Goal: Find specific page/section: Find specific page/section

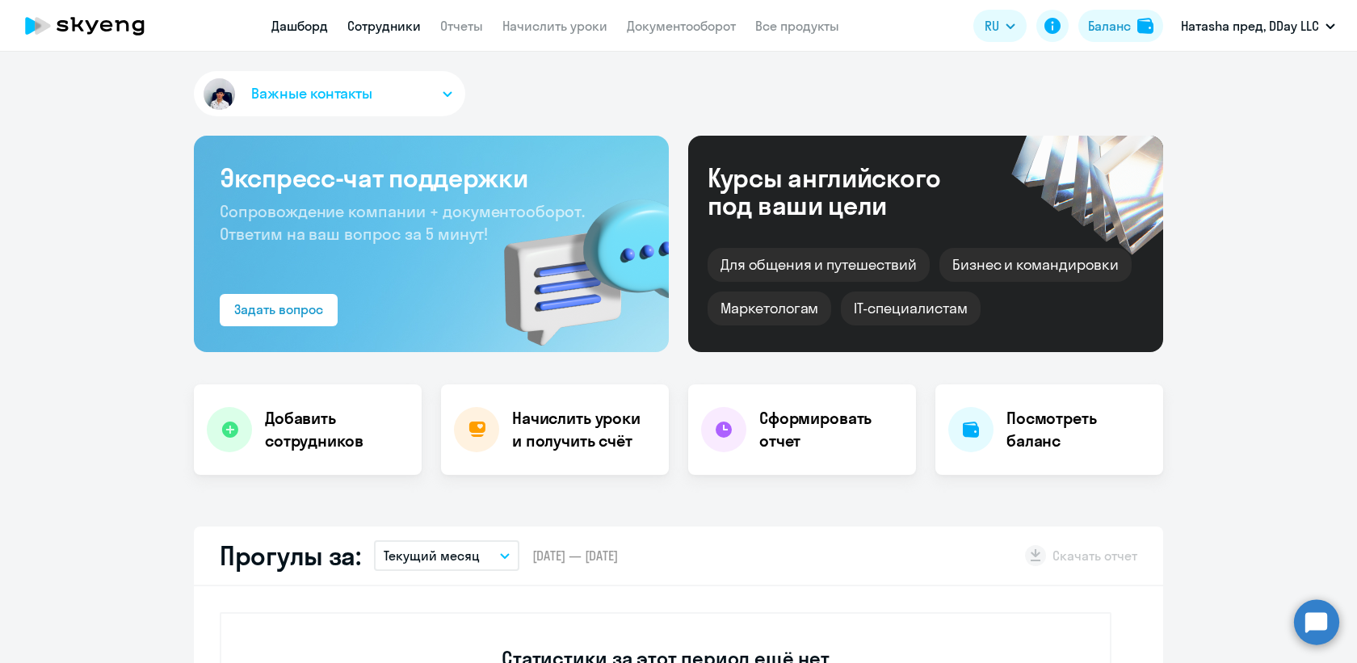
click at [388, 21] on link "Сотрудники" at bounding box center [384, 26] width 74 height 16
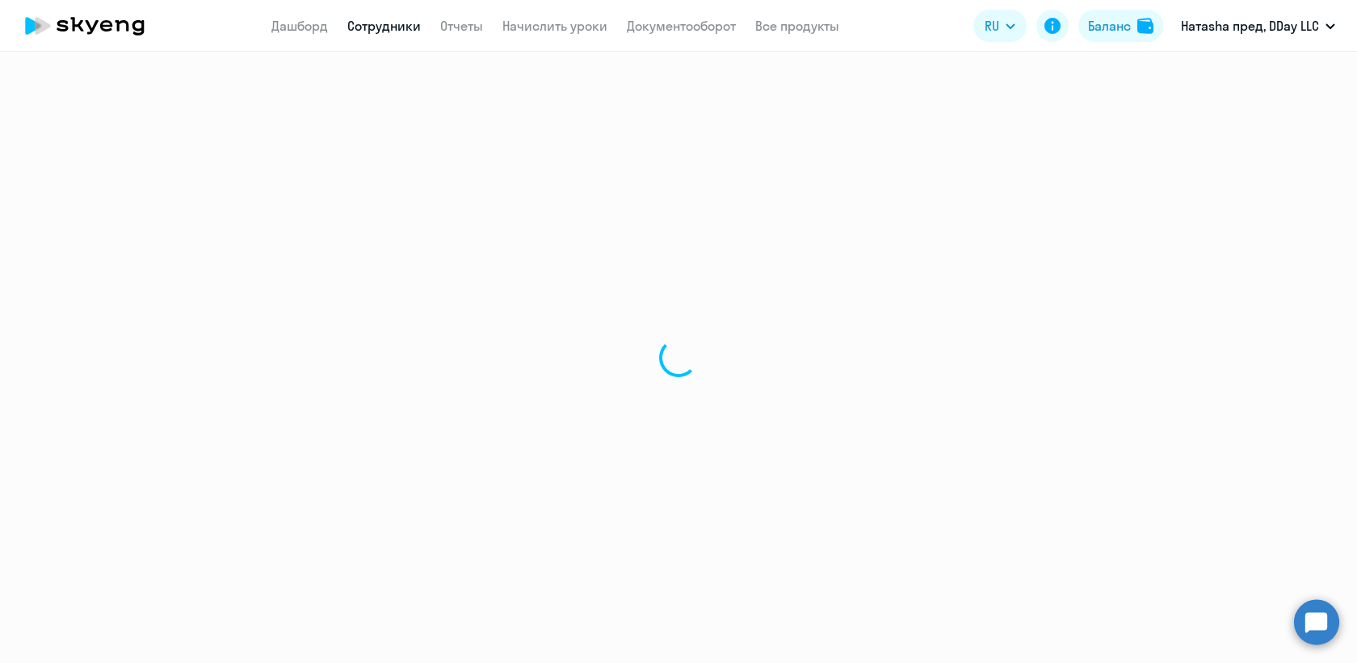
select select "30"
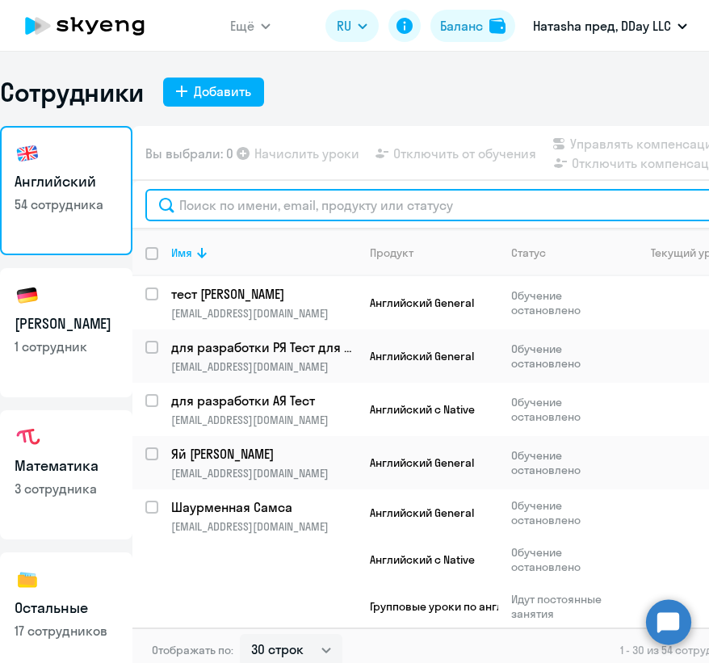
click at [324, 208] on input "text" at bounding box center [487, 205] width 684 height 32
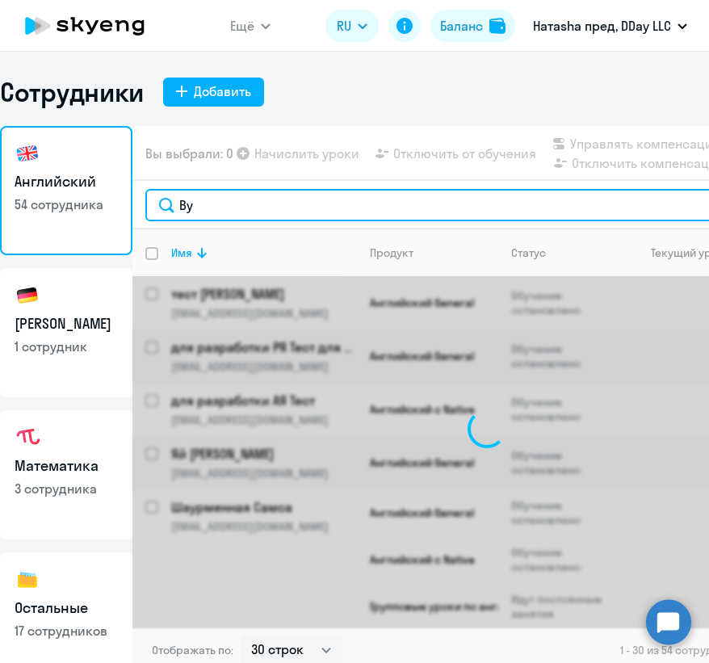
type input "B"
type input "[PERSON_NAME]"
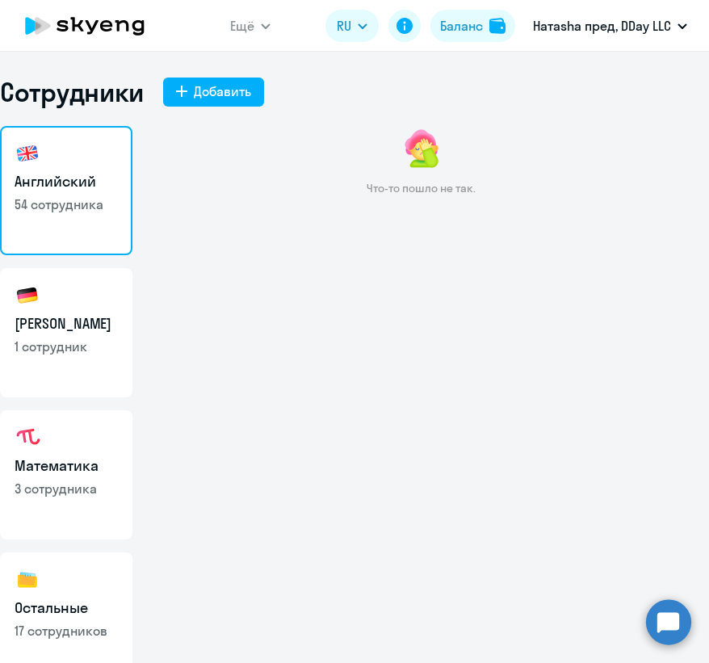
click at [84, 456] on h3 "Математика" at bounding box center [66, 466] width 103 height 21
select select "30"
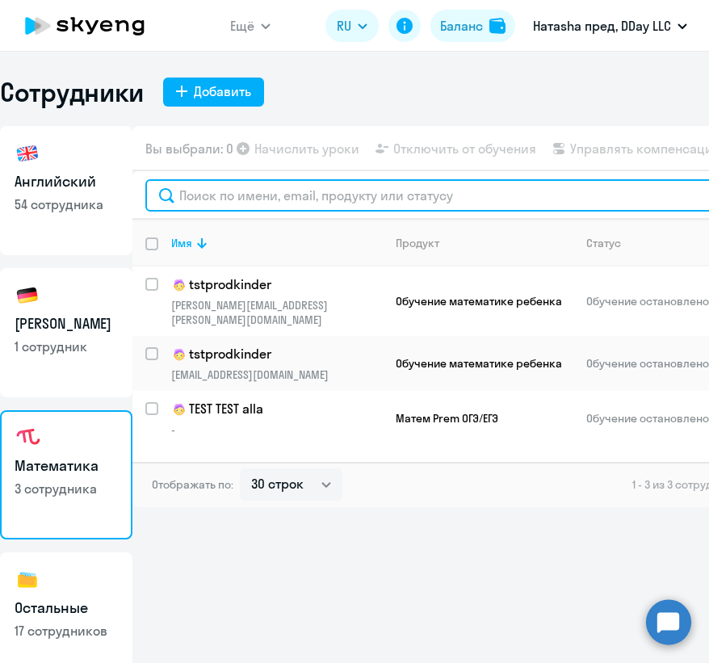
click at [317, 199] on input "text" at bounding box center [487, 195] width 684 height 32
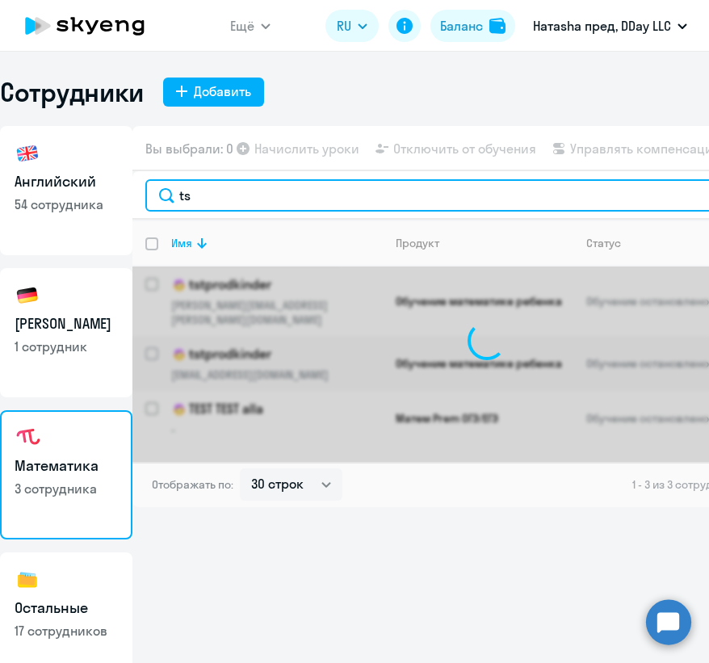
type input "tst"
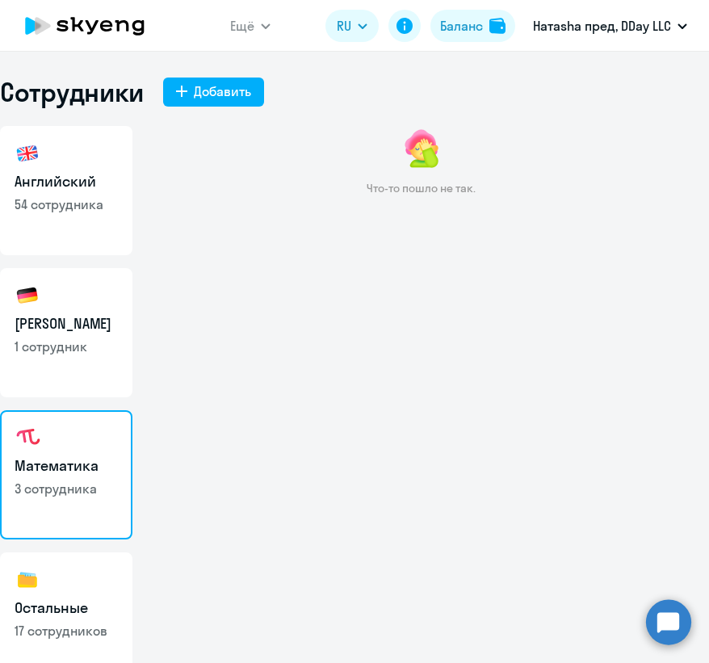
click at [75, 354] on p "1 сотрудник" at bounding box center [66, 347] width 103 height 18
select select "30"
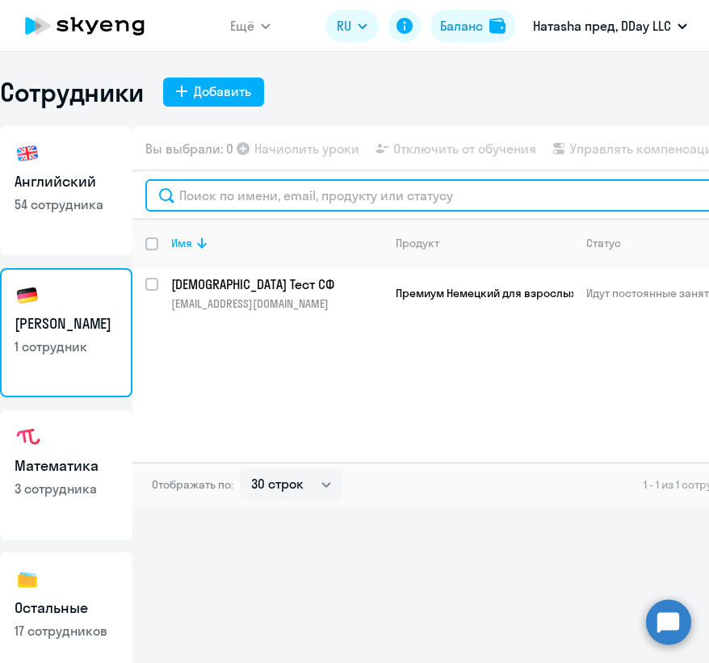
click at [324, 197] on input "text" at bounding box center [487, 195] width 684 height 32
type input "нем"
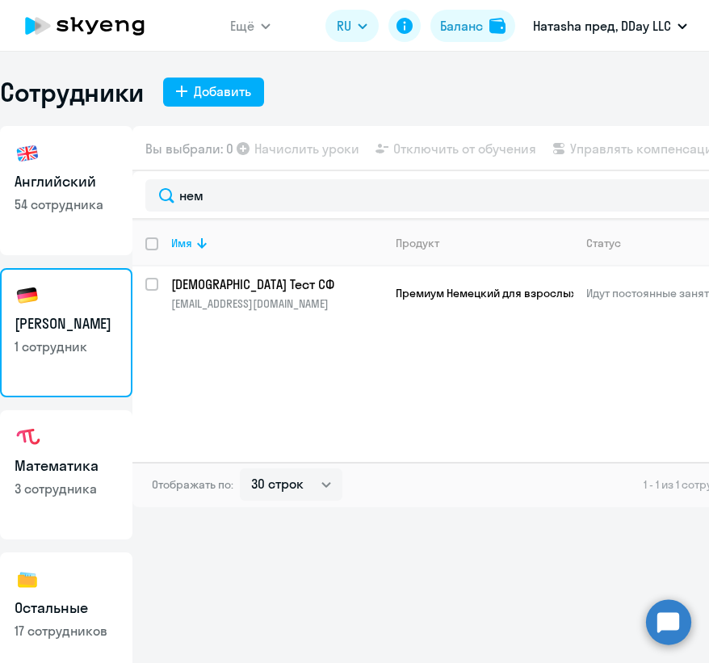
click at [110, 465] on h3 "Математика" at bounding box center [66, 466] width 103 height 21
select select "30"
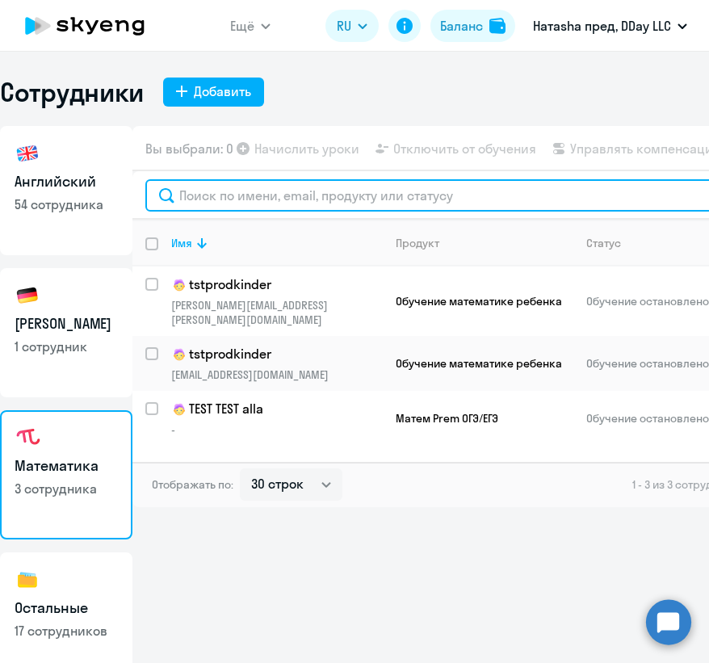
click at [328, 188] on input "text" at bounding box center [487, 195] width 684 height 32
type input "в"
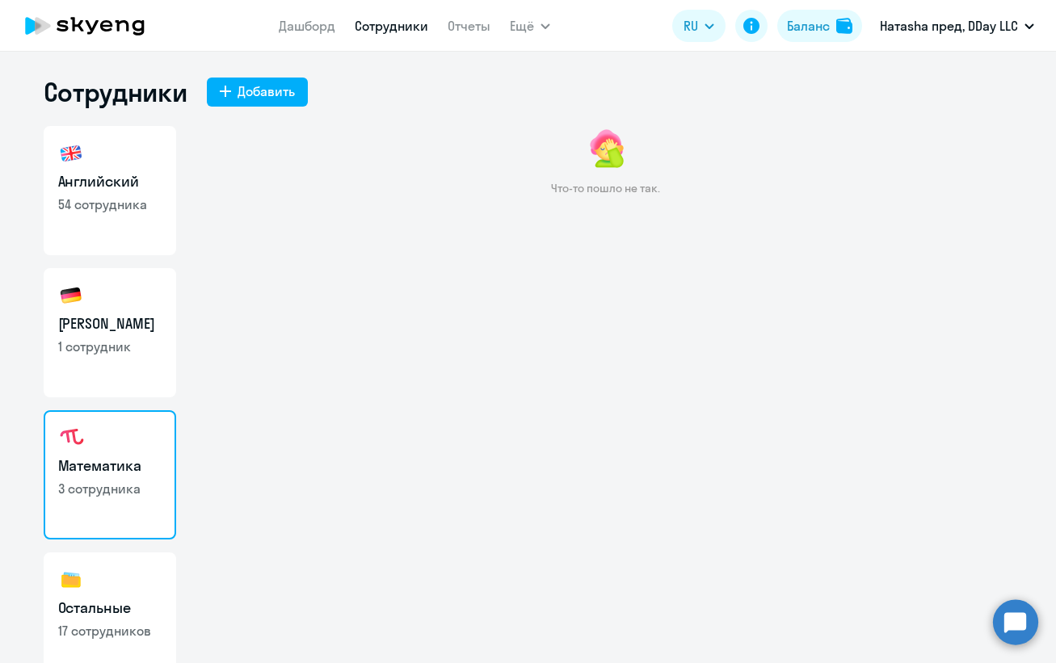
click at [128, 216] on link "Английский 54 сотрудника" at bounding box center [110, 190] width 133 height 129
select select "30"
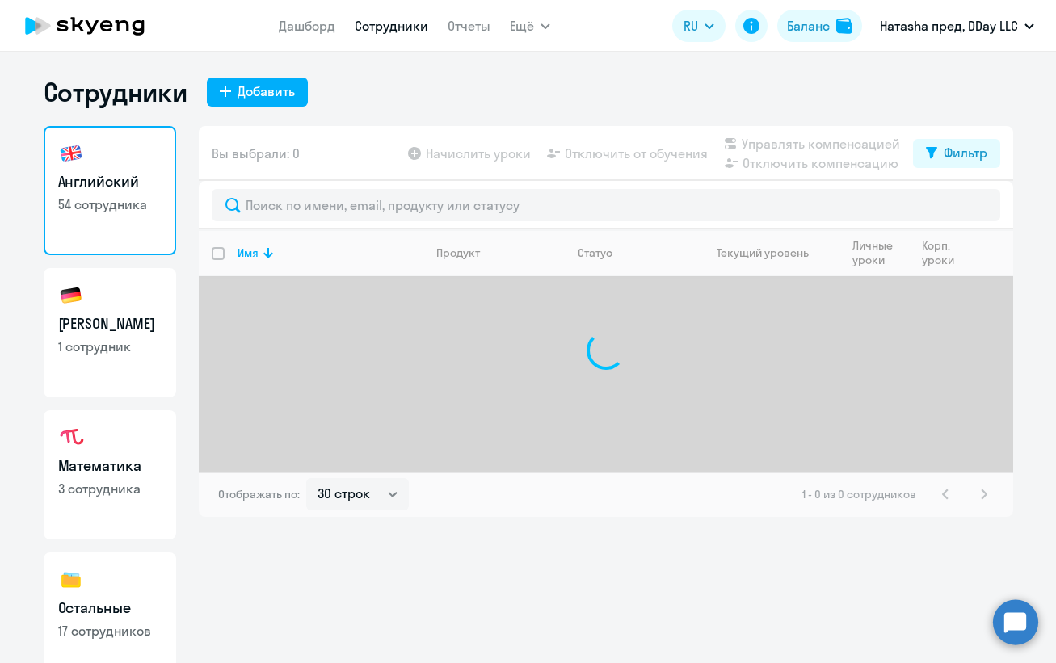
click at [143, 326] on h3 "[PERSON_NAME]" at bounding box center [109, 323] width 103 height 21
select select "30"
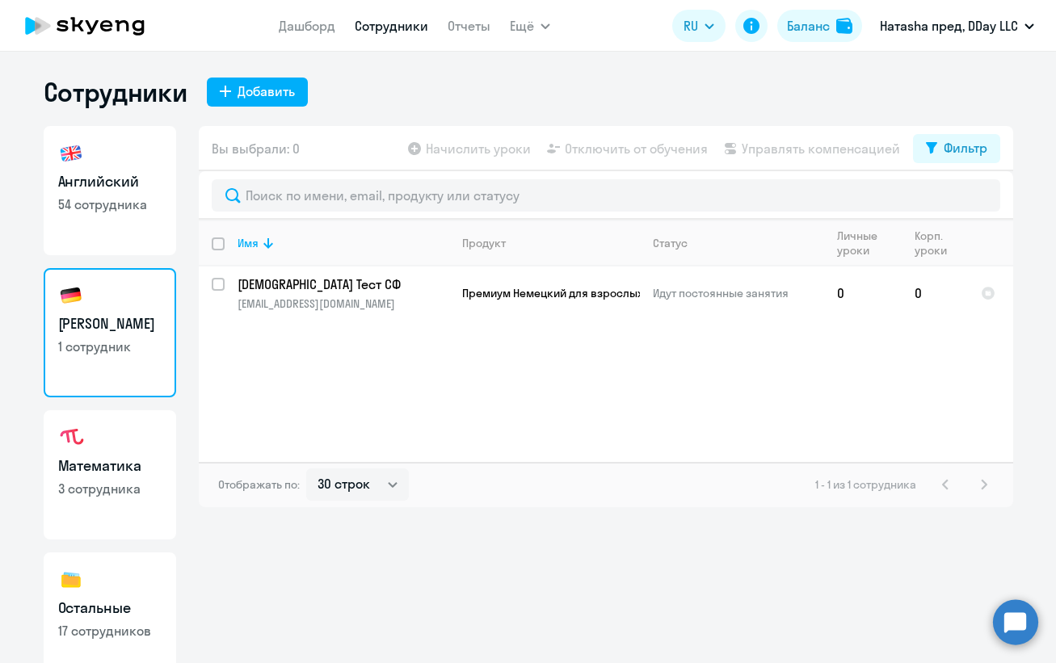
click at [135, 473] on h3 "Математика" at bounding box center [109, 466] width 103 height 21
select select "30"
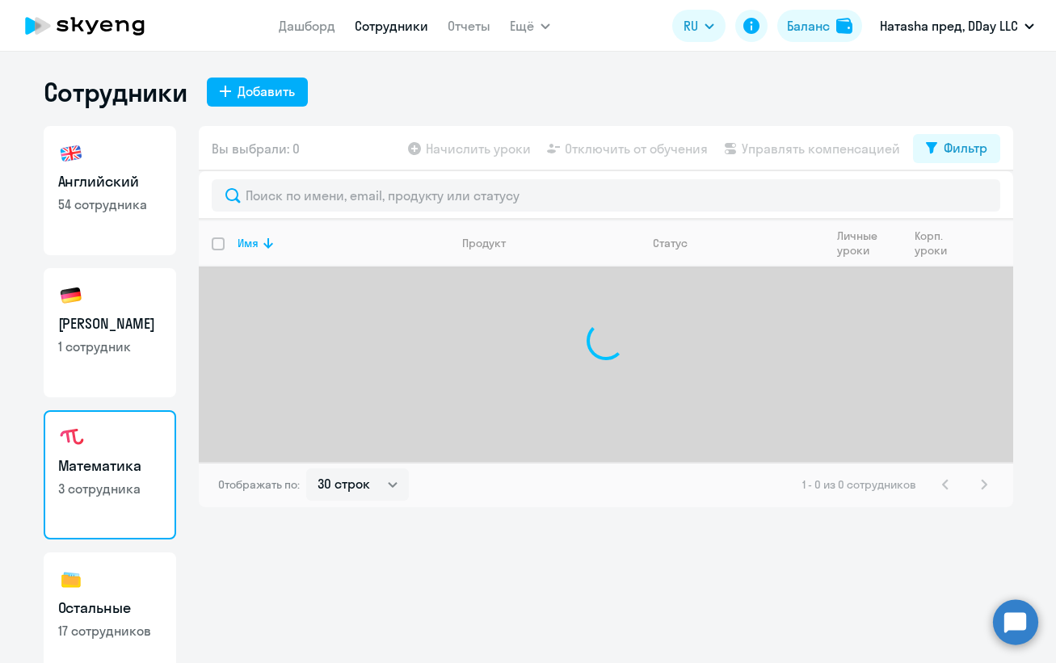
click at [120, 239] on link "Английский 54 сотрудника" at bounding box center [110, 190] width 133 height 129
select select "30"
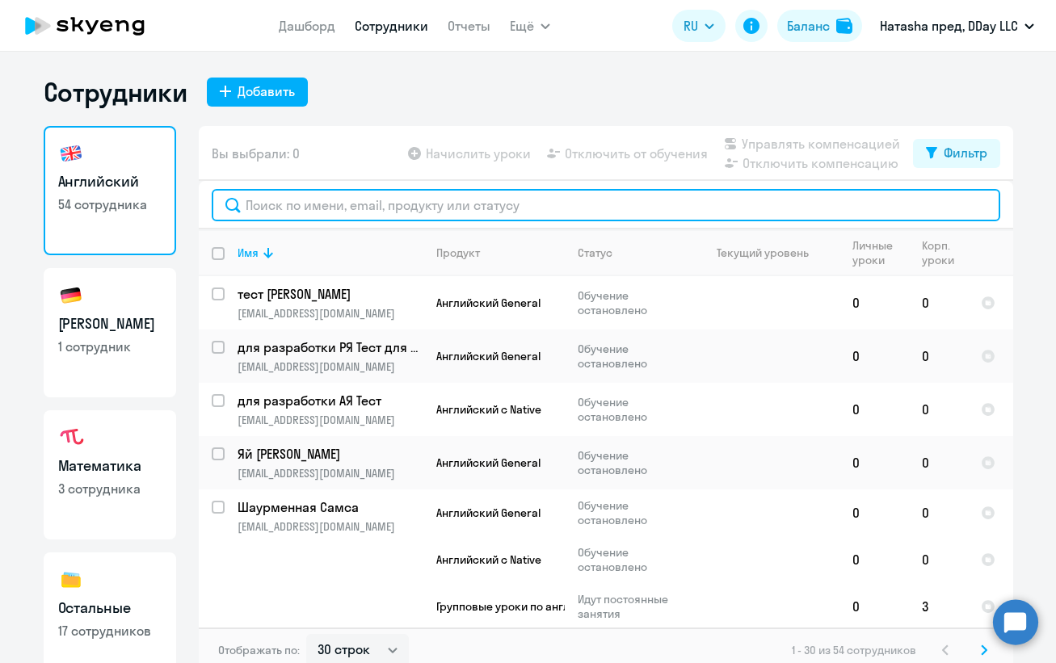
click at [428, 208] on input "text" at bounding box center [606, 205] width 789 height 32
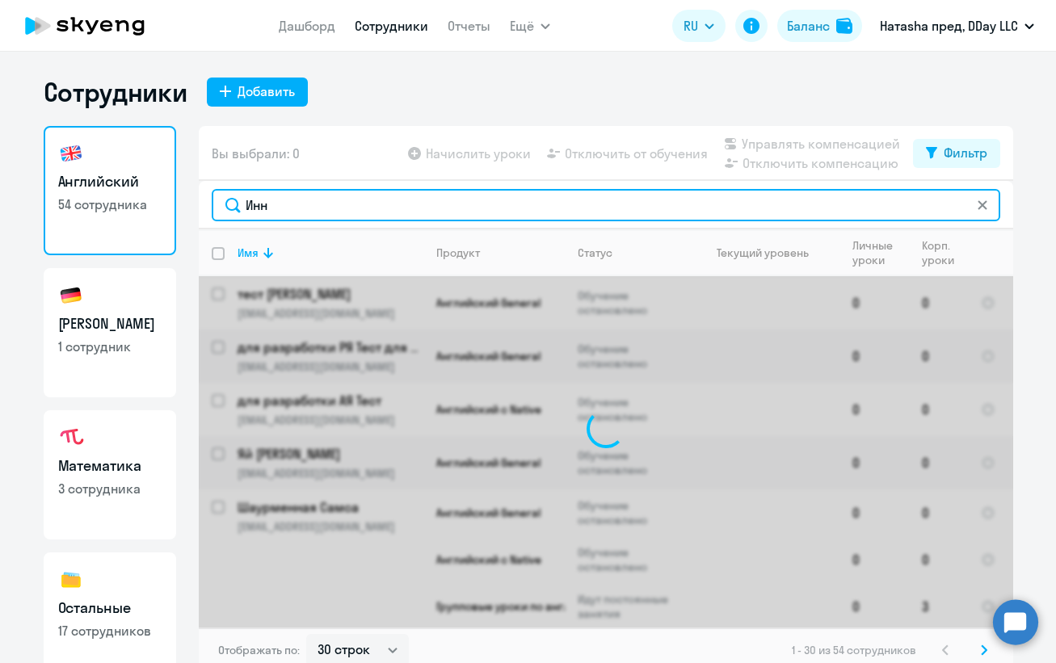
type input "[PERSON_NAME]"
